Goal: Task Accomplishment & Management: Manage account settings

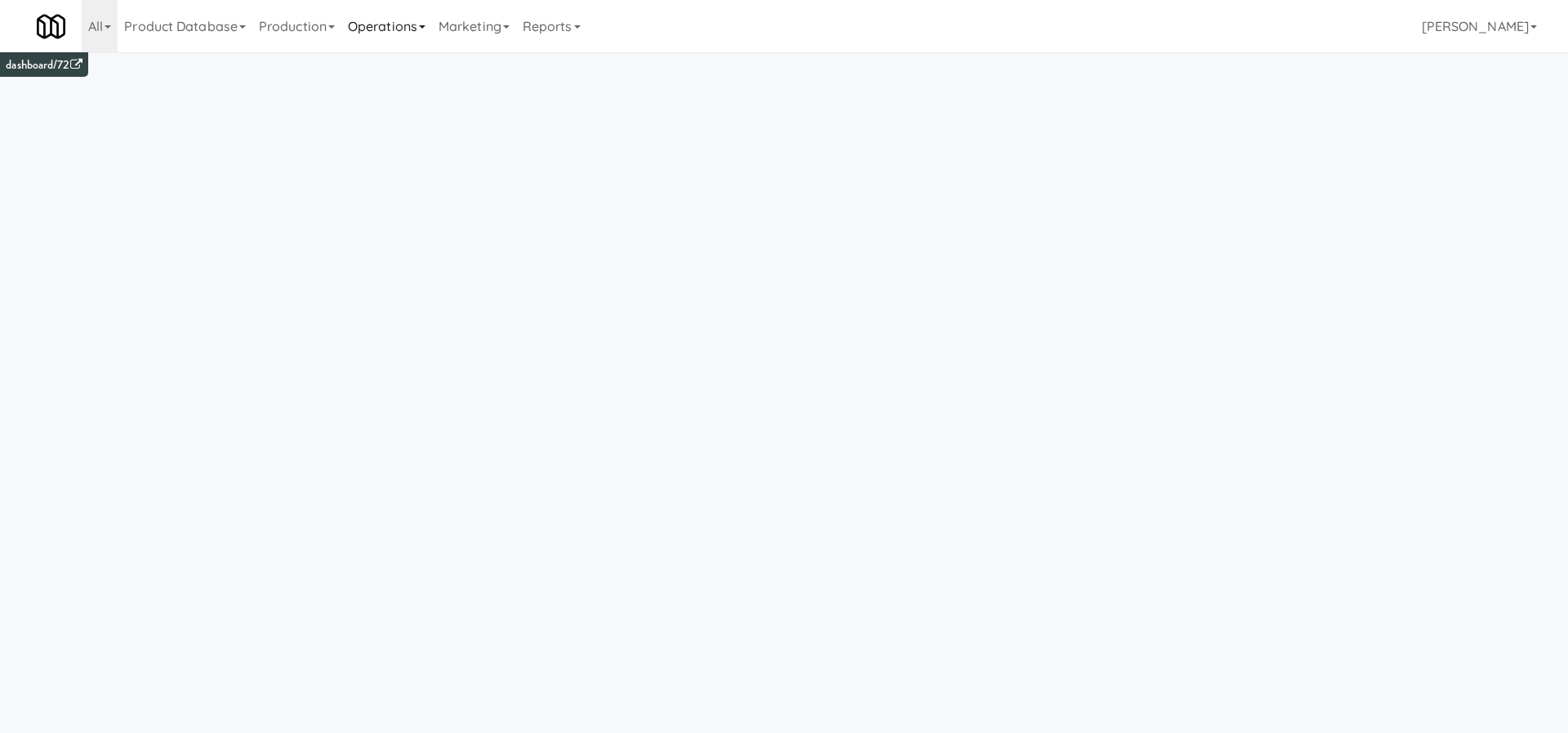
click at [396, 34] on link "Operations" at bounding box center [386, 26] width 91 height 53
click at [417, 72] on link "Sites" at bounding box center [407, 71] width 131 height 29
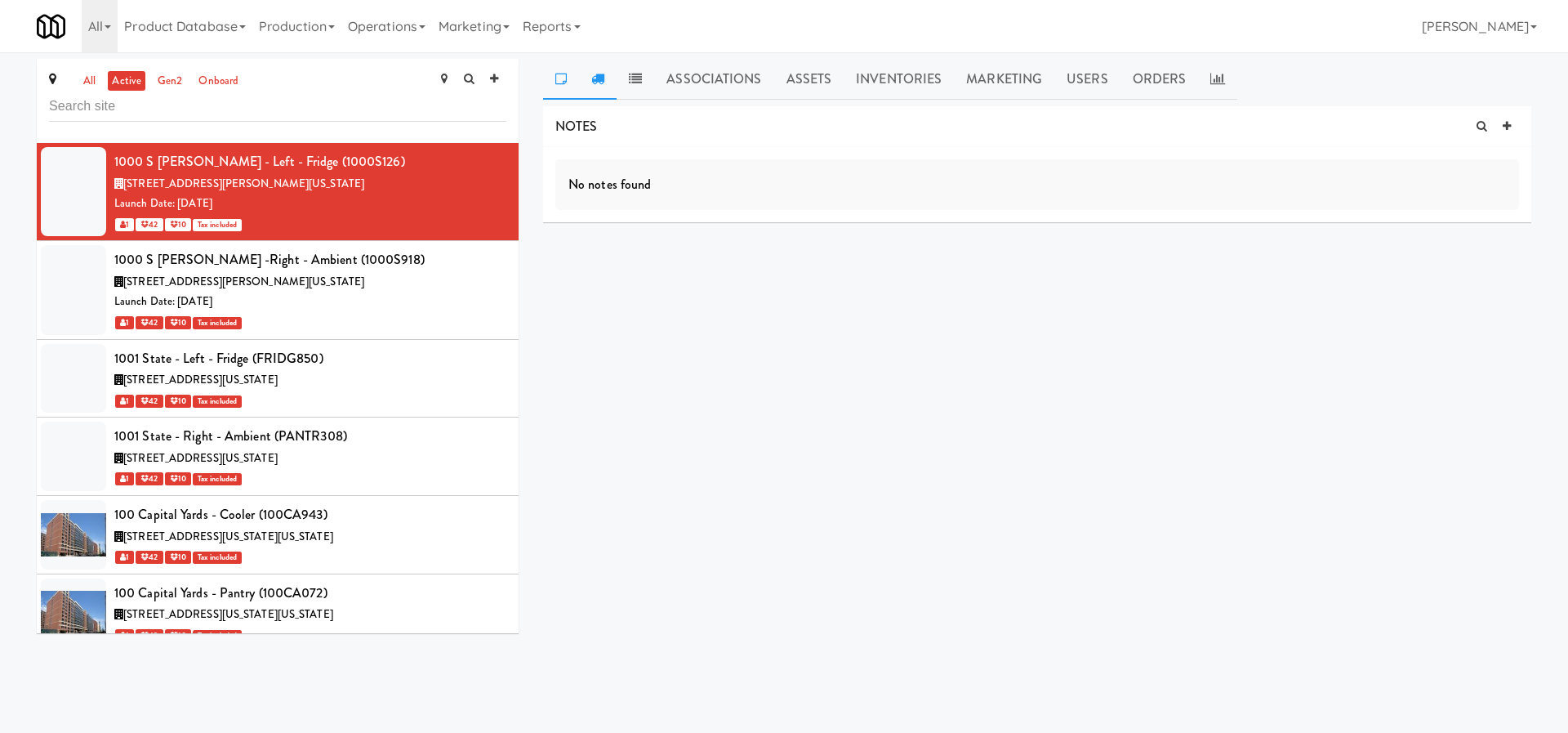
click at [602, 75] on icon at bounding box center [598, 78] width 13 height 13
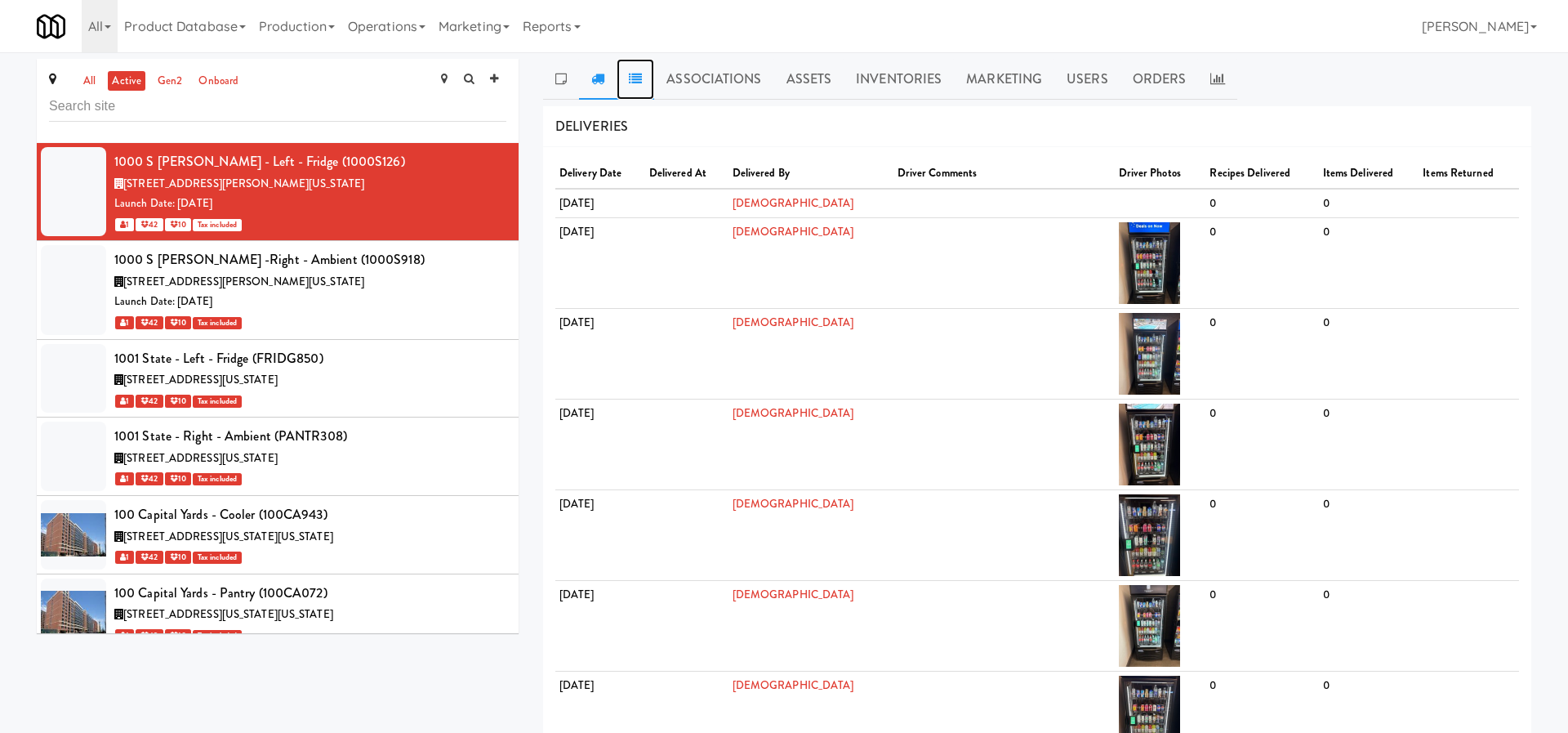
click at [636, 72] on icon at bounding box center [635, 78] width 13 height 13
click at [734, 78] on link "Associations" at bounding box center [714, 78] width 119 height 41
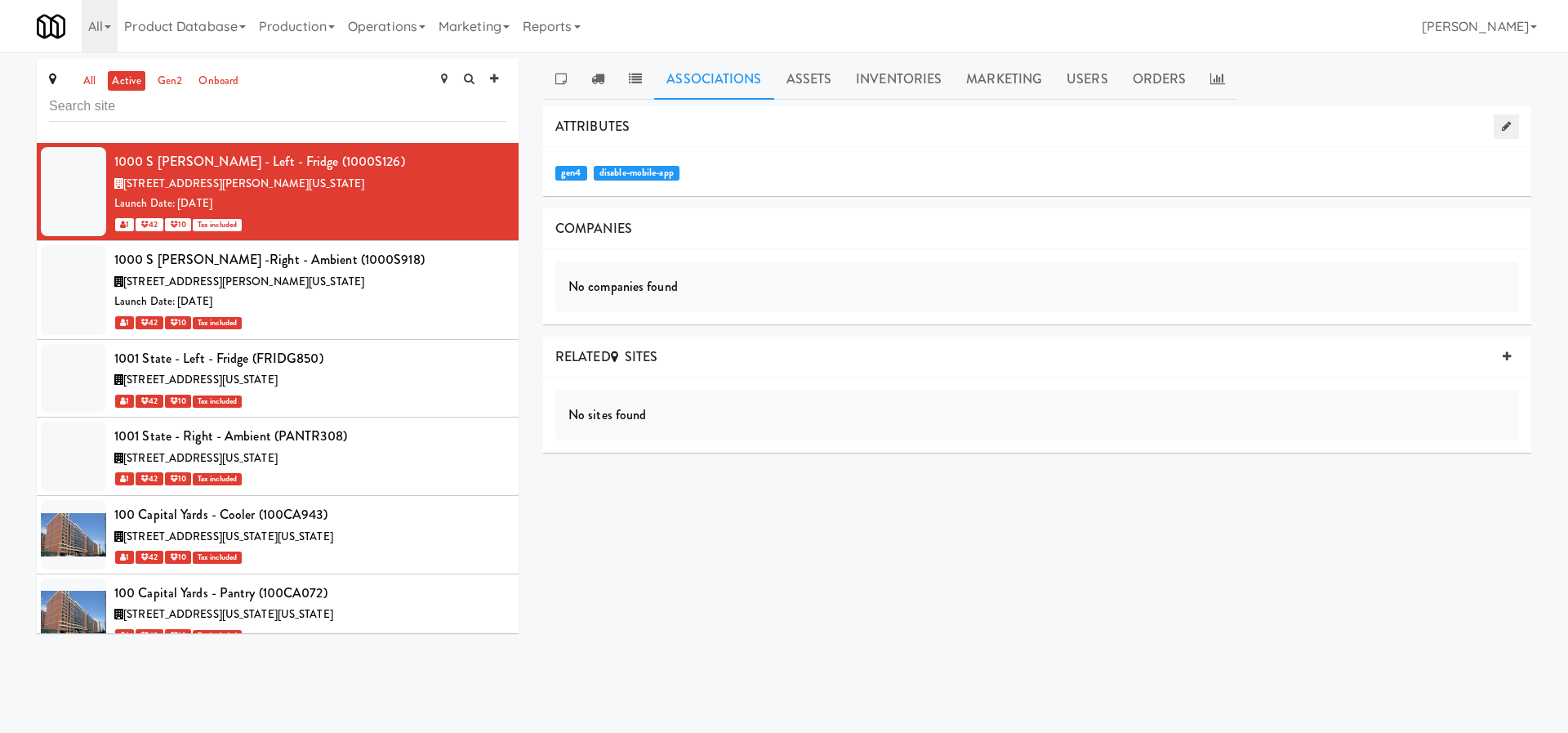
click at [1504, 132] on link at bounding box center [1506, 127] width 25 height 24
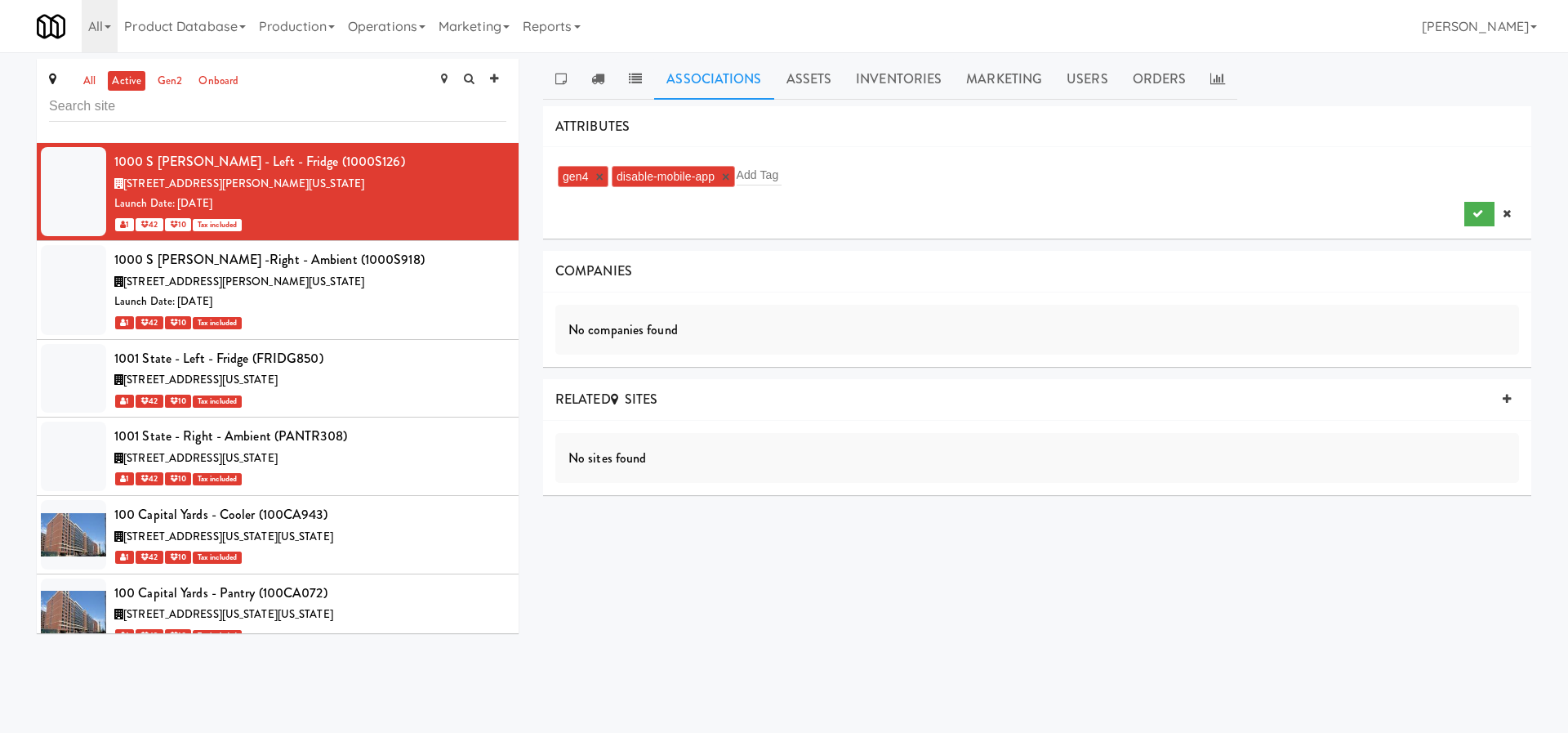
click at [904, 185] on div "gen4 × disable-mobile-app × Add Tag" at bounding box center [1038, 176] width 964 height 26
click at [939, 602] on div "all active gen2 onboard 1000 S [PERSON_NAME] - Left - Fridge (1000S126) [STREET…" at bounding box center [784, 352] width 1520 height 586
click at [1511, 211] on link at bounding box center [1507, 214] width 24 height 24
